Goal: Transaction & Acquisition: Purchase product/service

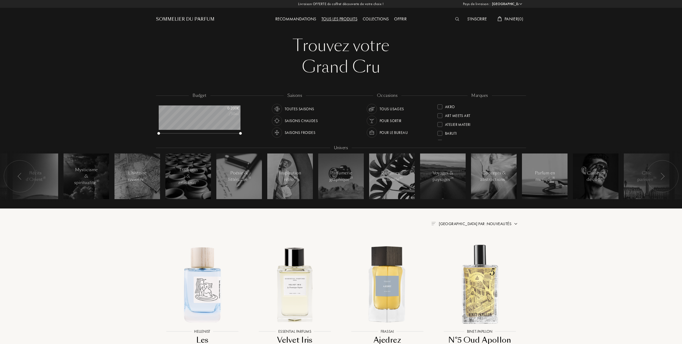
select select "FR"
click at [439, 123] on div at bounding box center [440, 124] width 5 height 5
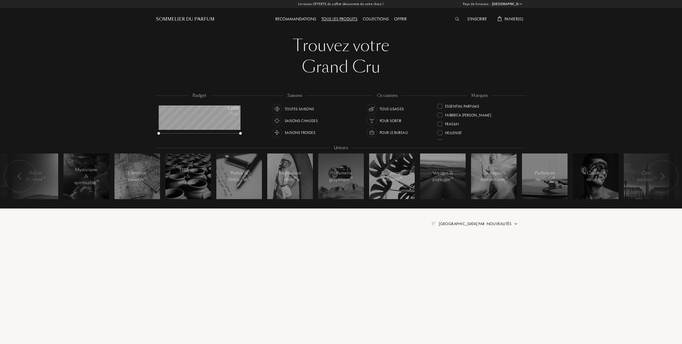
scroll to position [0, 0]
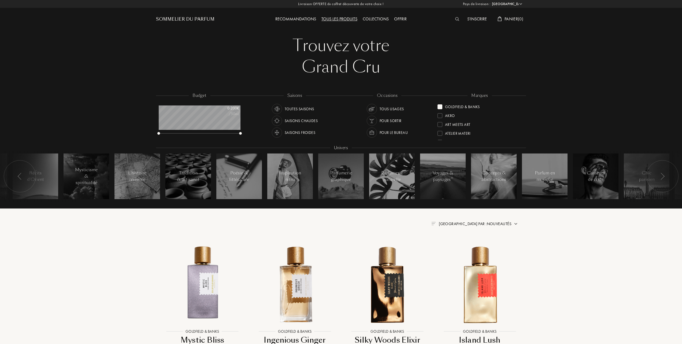
scroll to position [36, 0]
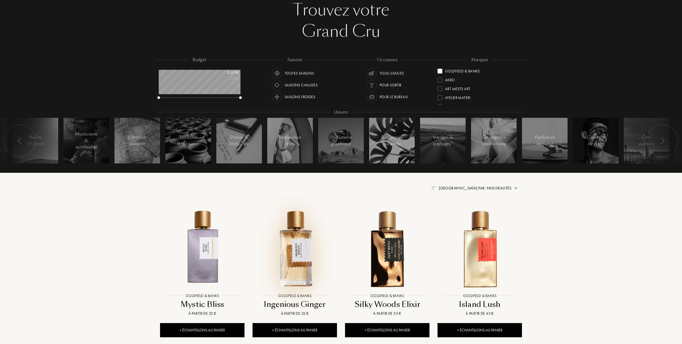
click at [296, 239] on img at bounding box center [294, 248] width 83 height 83
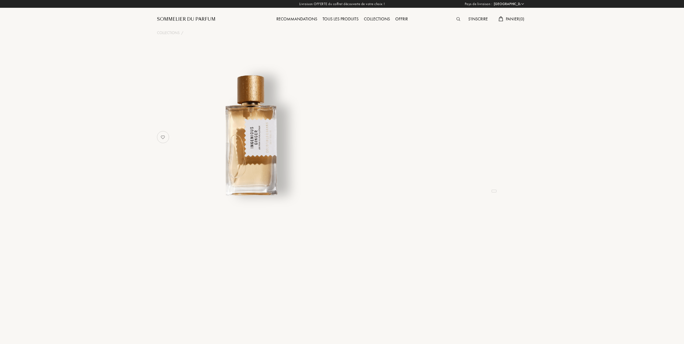
select select "FR"
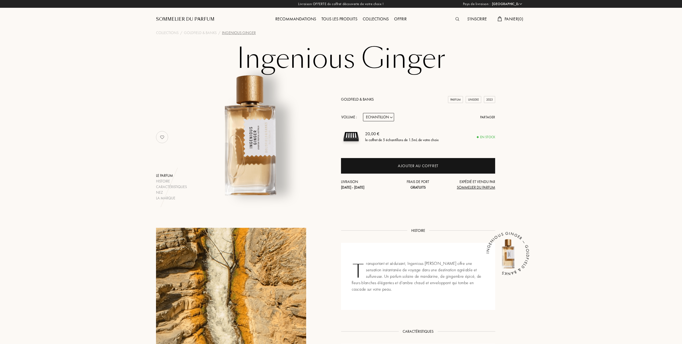
click at [393, 116] on select "Echantillon 10mL 50mL 100mL" at bounding box center [378, 117] width 31 height 8
select select "1"
click at [363, 113] on select "Echantillon 10mL 50mL 100mL" at bounding box center [378, 117] width 31 height 8
select select "1"
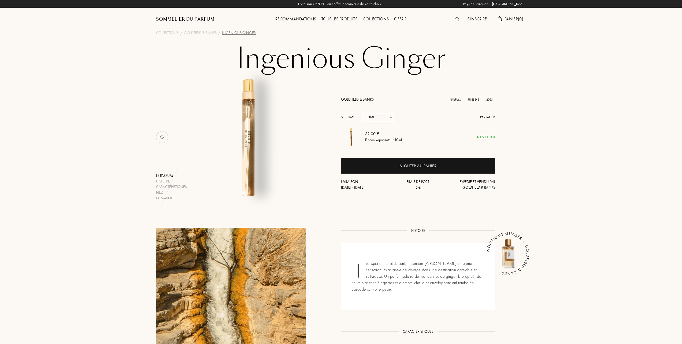
click at [393, 116] on select "Echantillon 10mL 50mL 100mL" at bounding box center [378, 117] width 31 height 8
select select "2"
click at [363, 113] on select "Echantillon 10mL 50mL 100mL" at bounding box center [378, 117] width 31 height 8
select select "2"
